Goal: Unclear: Browse casually

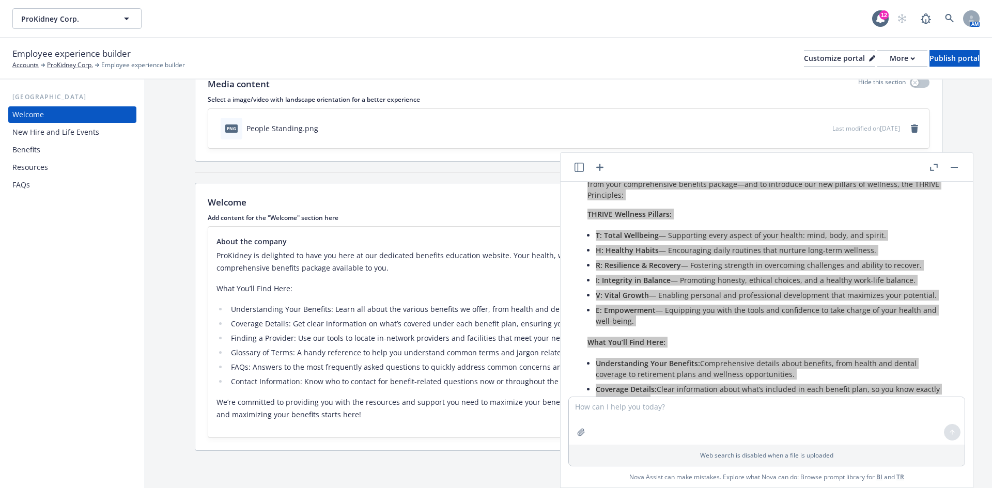
scroll to position [669, 0]
